Goal: Task Accomplishment & Management: Use online tool/utility

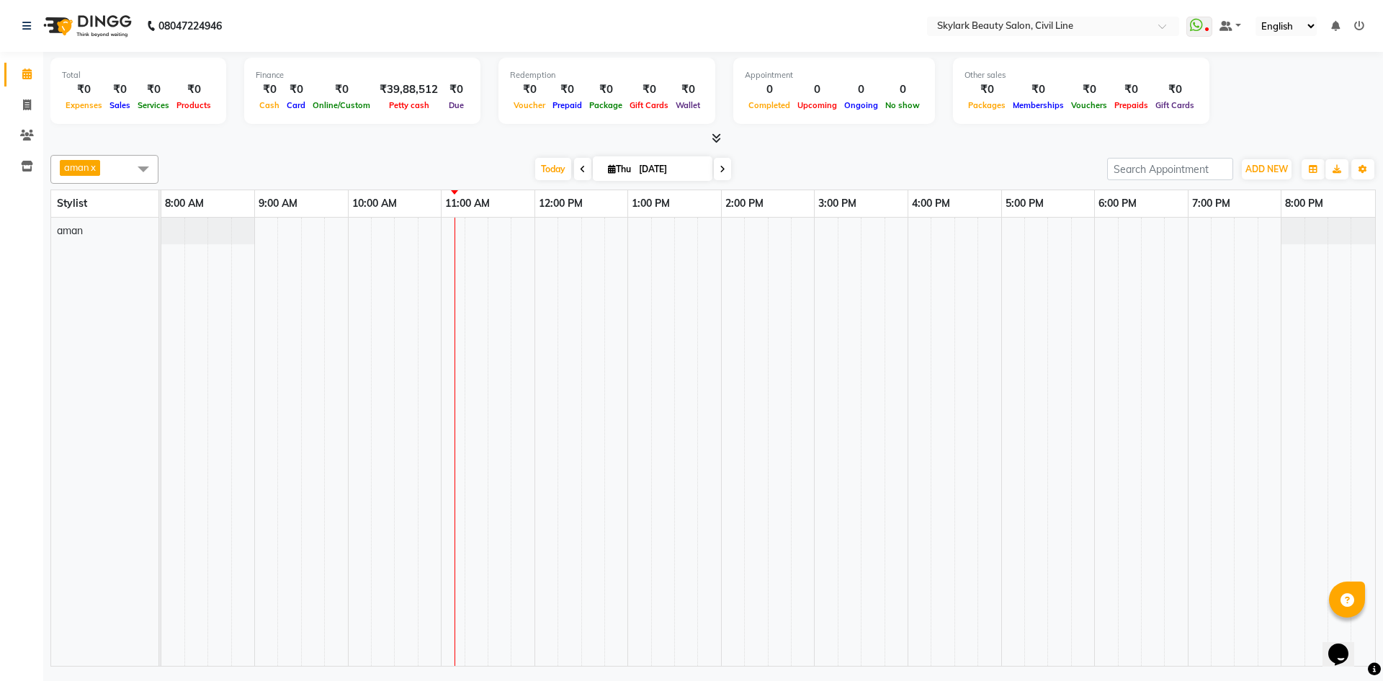
click at [429, 289] on td at bounding box center [429, 442] width 23 height 448
click at [729, 368] on td at bounding box center [732, 442] width 23 height 448
